Goal: Find specific page/section: Find specific page/section

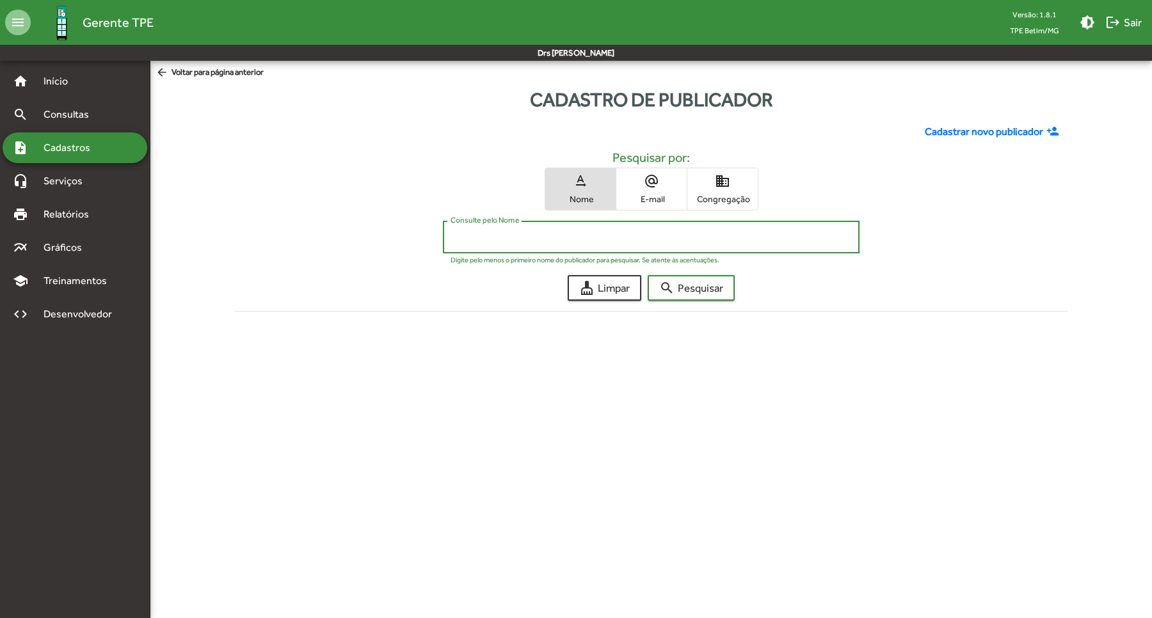
click at [542, 241] on input "Consulte pelo Nome" at bounding box center [651, 238] width 401 height 12
type input "******"
click at [648, 275] on button "search Pesquisar" at bounding box center [691, 288] width 87 height 26
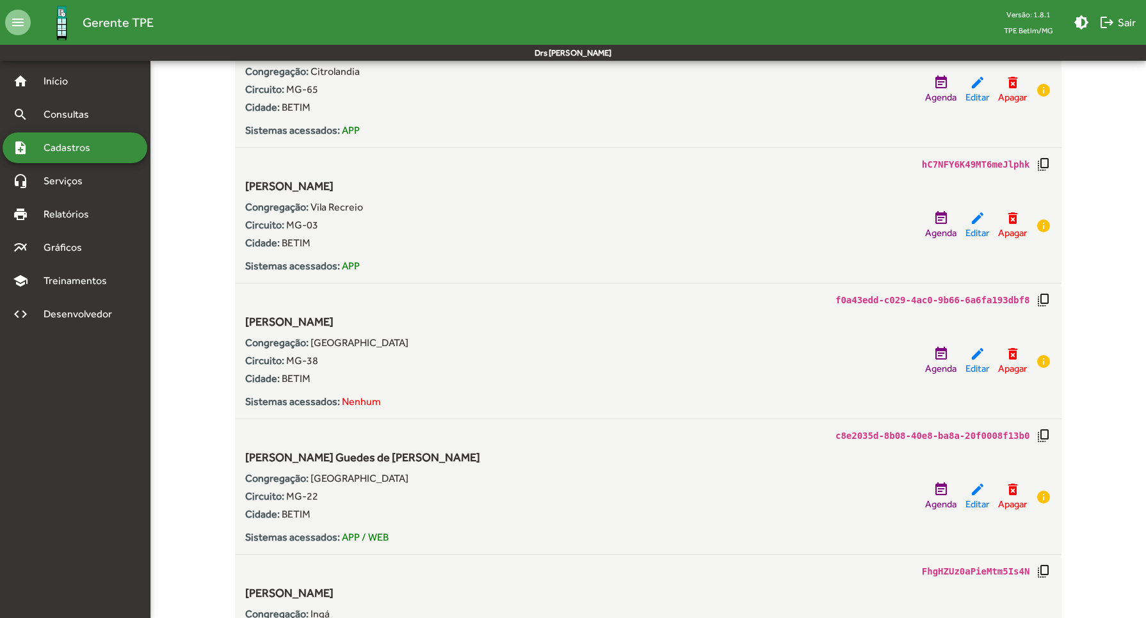
scroll to position [720, 0]
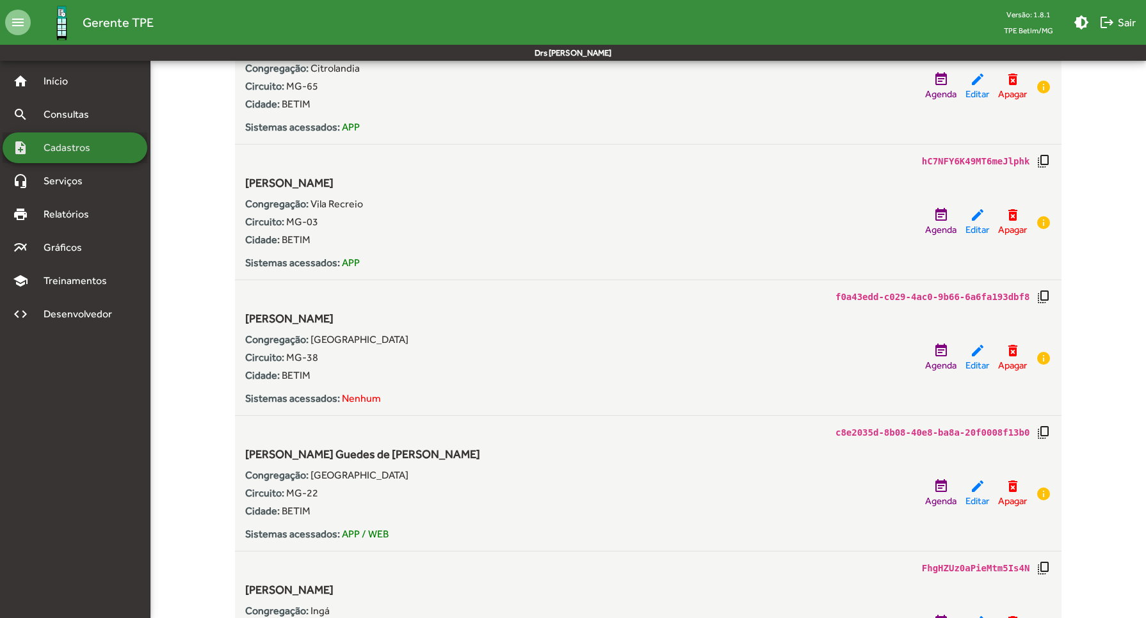
click at [91, 149] on span "Cadastros" at bounding box center [71, 147] width 71 height 15
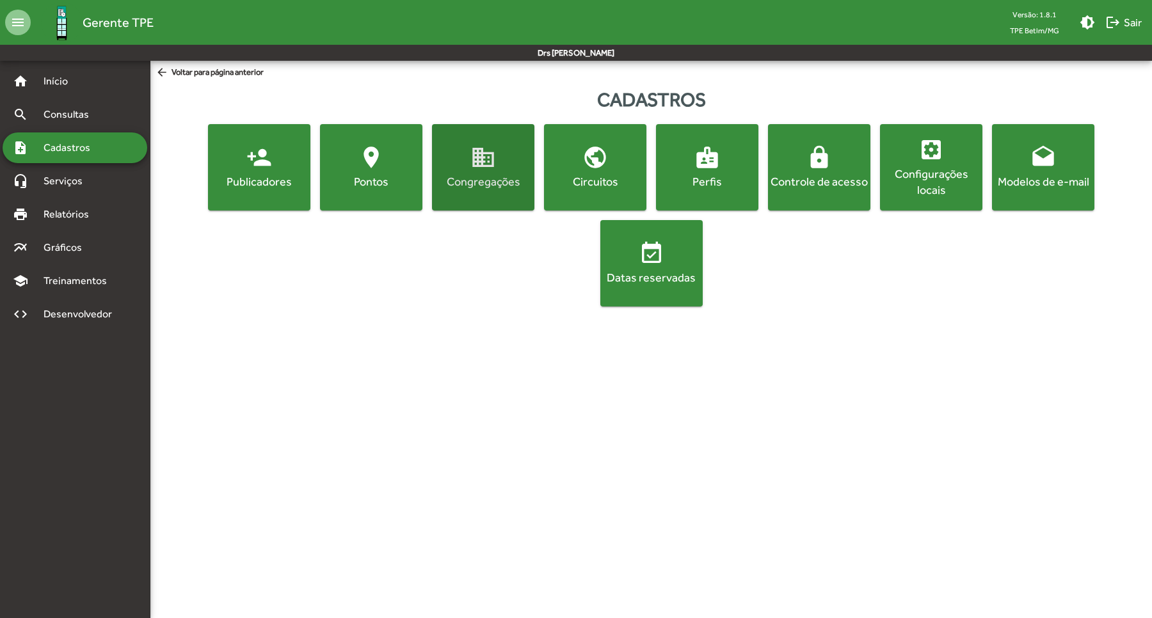
click at [481, 175] on div "Congregações" at bounding box center [483, 181] width 97 height 16
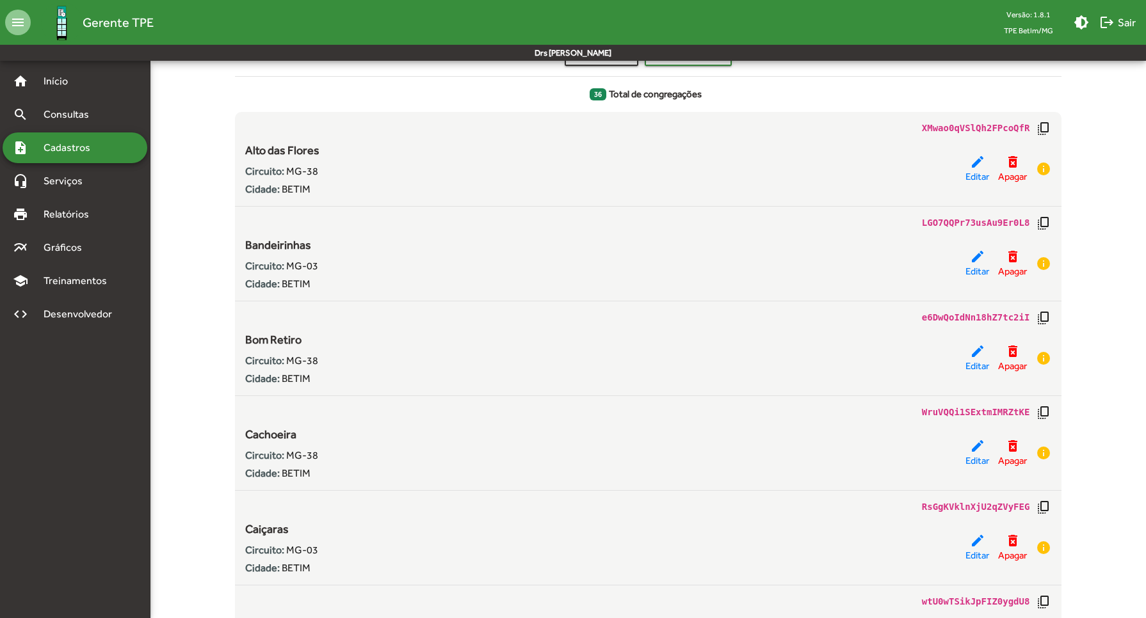
scroll to position [240, 0]
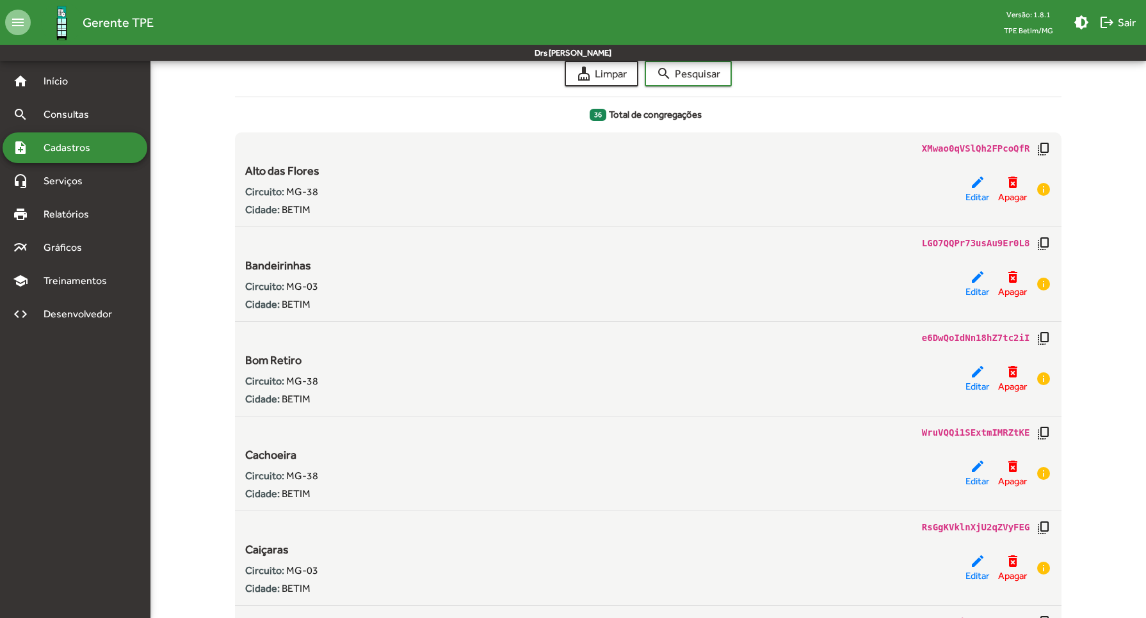
click at [98, 145] on span "Cadastros" at bounding box center [71, 147] width 71 height 15
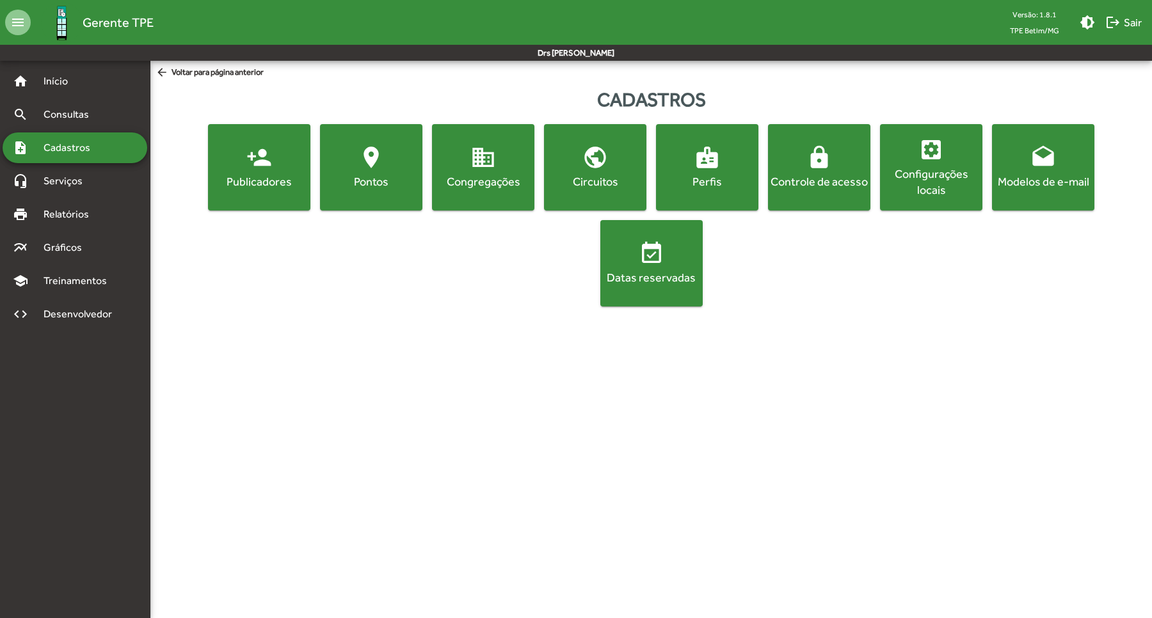
click at [273, 168] on span "person_add Publicadores" at bounding box center [259, 167] width 97 height 45
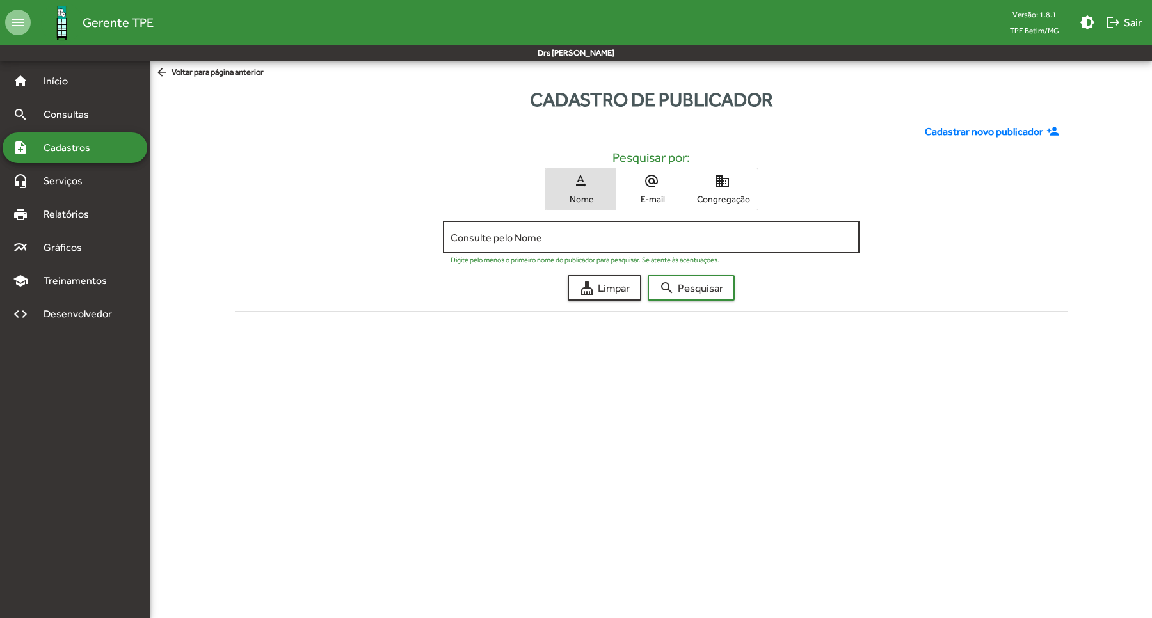
click at [539, 234] on input "Consulte pelo Nome" at bounding box center [651, 238] width 401 height 12
type input "******"
click at [648, 275] on button "search Pesquisar" at bounding box center [691, 288] width 87 height 26
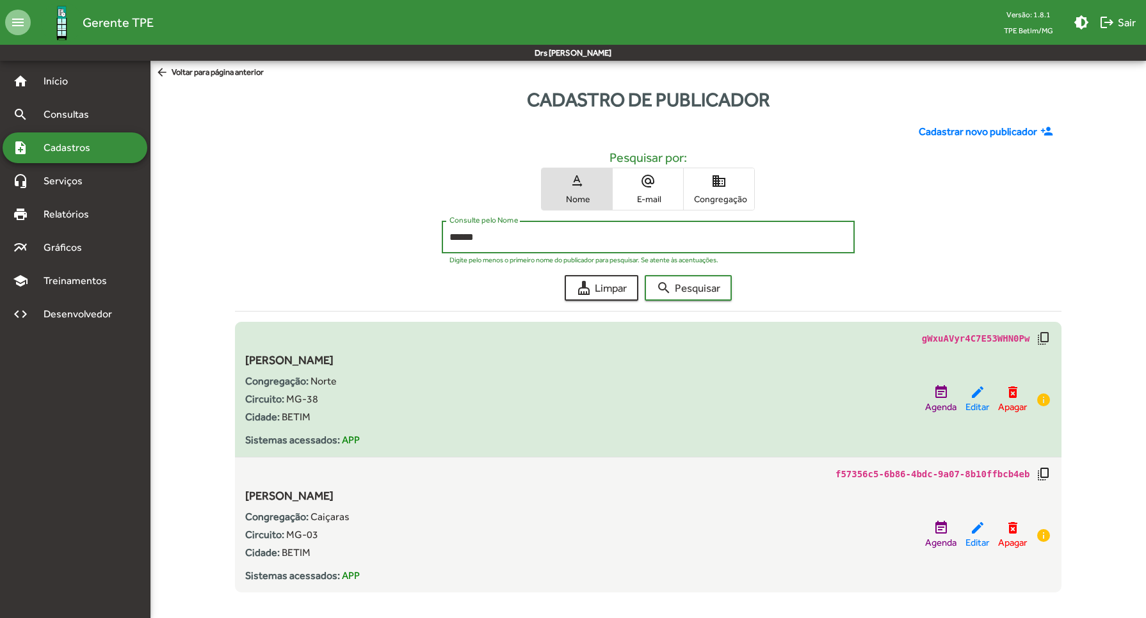
scroll to position [14, 0]
